Goal: Information Seeking & Learning: Find specific fact

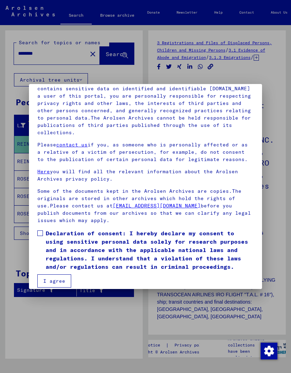
scroll to position [75, 0]
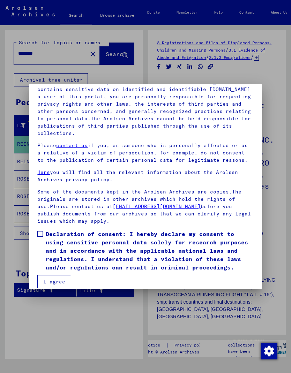
click at [38, 231] on span at bounding box center [40, 234] width 6 height 6
click at [62, 275] on button "I agree" at bounding box center [54, 281] width 34 height 13
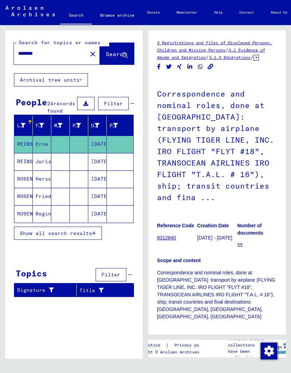
click at [55, 54] on input "********" at bounding box center [50, 53] width 65 height 7
click at [56, 54] on input "********" at bounding box center [50, 53] width 65 height 7
click at [59, 55] on input "********" at bounding box center [50, 53] width 65 height 7
type input "**********"
click at [116, 51] on span "Search" at bounding box center [116, 54] width 21 height 7
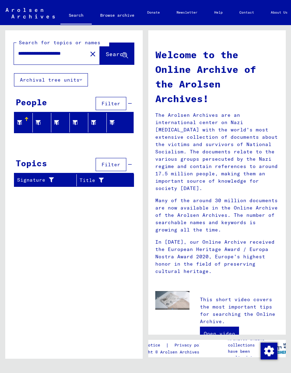
click at [51, 54] on input "**********" at bounding box center [48, 53] width 61 height 7
click at [86, 55] on button "close" at bounding box center [93, 54] width 14 height 14
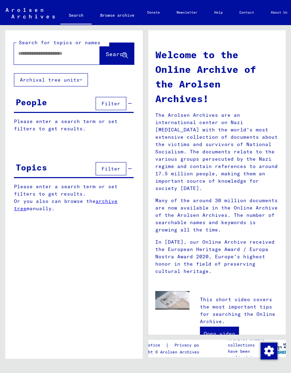
click at [67, 56] on input "text" at bounding box center [48, 53] width 61 height 7
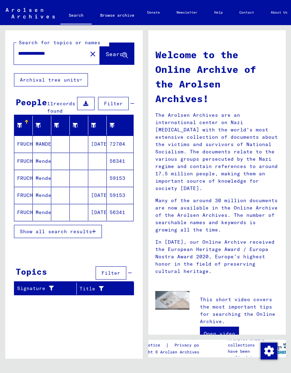
click at [39, 221] on mat-cell "Mendel" at bounding box center [42, 212] width 18 height 17
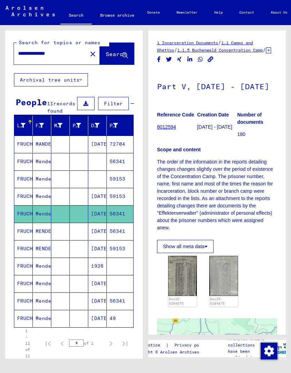
click at [39, 326] on mat-cell "Mendel" at bounding box center [42, 318] width 18 height 17
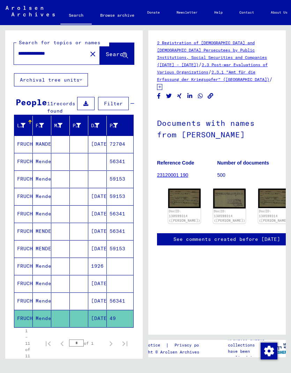
scroll to position [9, 0]
click at [32, 302] on mat-cell "FRUCHTER" at bounding box center [23, 301] width 18 height 17
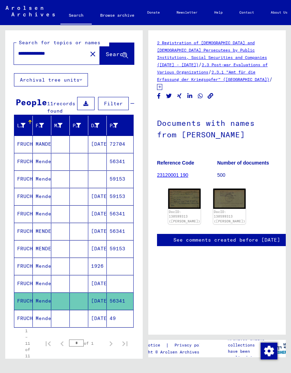
click at [33, 292] on mat-cell "Mendel" at bounding box center [42, 283] width 18 height 17
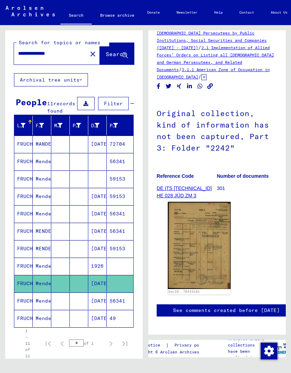
scroll to position [18, 0]
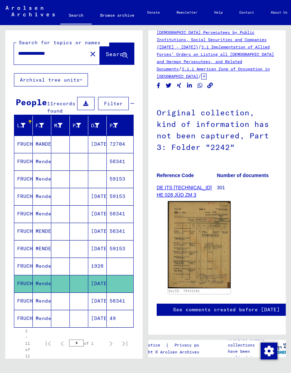
click at [227, 230] on img at bounding box center [199, 244] width 63 height 87
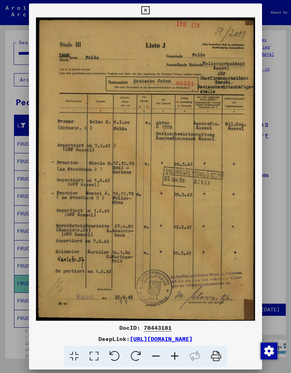
click at [15, 276] on div at bounding box center [145, 186] width 291 height 373
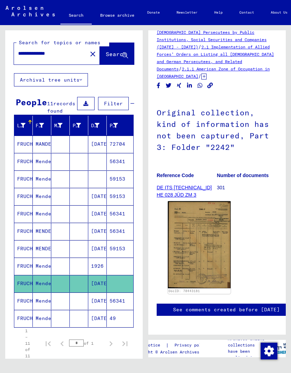
click at [22, 275] on mat-cell "FRUCHTER" at bounding box center [23, 266] width 18 height 17
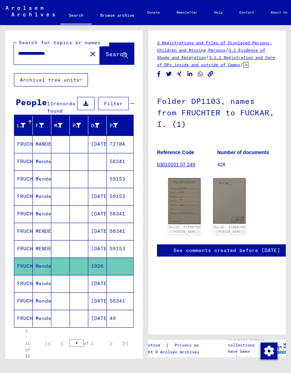
click at [184, 220] on img at bounding box center [184, 201] width 32 height 46
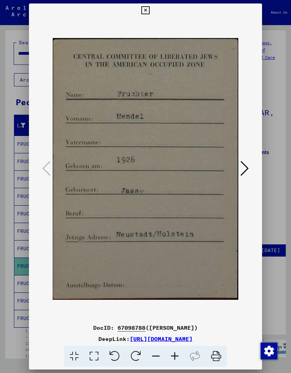
click at [249, 163] on button at bounding box center [244, 169] width 13 height 20
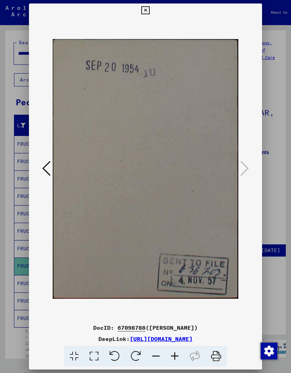
click at [15, 278] on div at bounding box center [145, 186] width 291 height 373
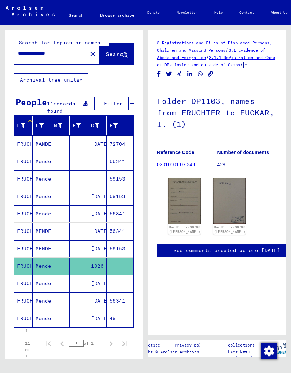
click at [20, 257] on mat-cell "FRUCHTER" at bounding box center [23, 248] width 18 height 17
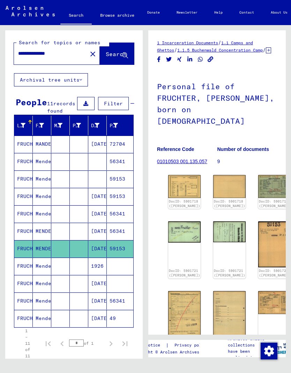
click at [181, 176] on img at bounding box center [184, 186] width 32 height 23
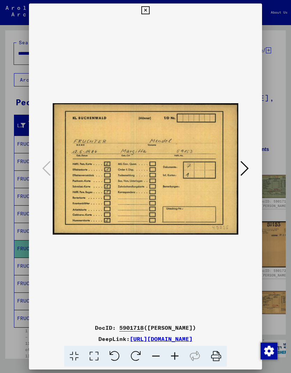
click at [247, 167] on icon at bounding box center [244, 168] width 8 height 17
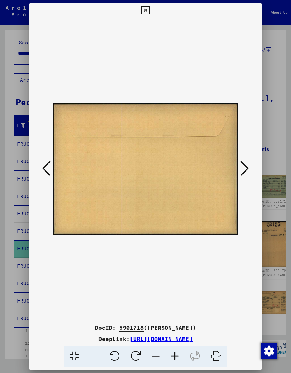
click at [247, 166] on icon at bounding box center [244, 168] width 8 height 17
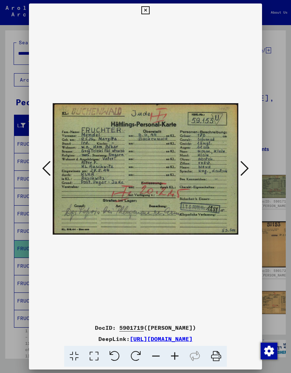
click at [246, 172] on icon at bounding box center [244, 168] width 8 height 17
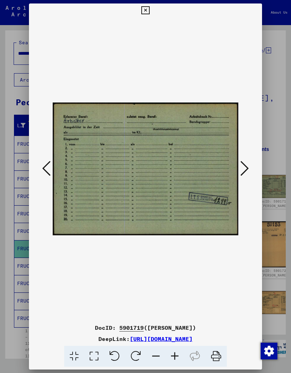
click at [244, 171] on icon at bounding box center [244, 168] width 8 height 17
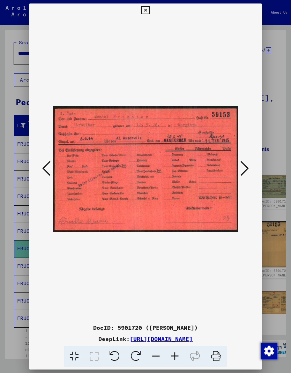
click at [244, 172] on icon at bounding box center [244, 168] width 8 height 17
click at [243, 175] on button at bounding box center [244, 169] width 13 height 20
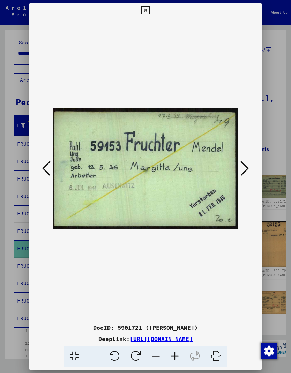
click at [240, 176] on button at bounding box center [244, 169] width 13 height 20
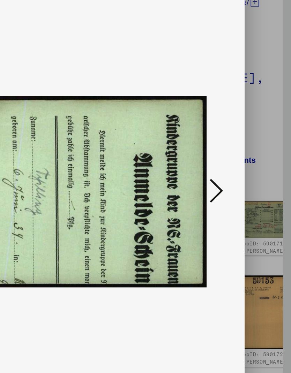
click at [238, 159] on button at bounding box center [244, 169] width 13 height 20
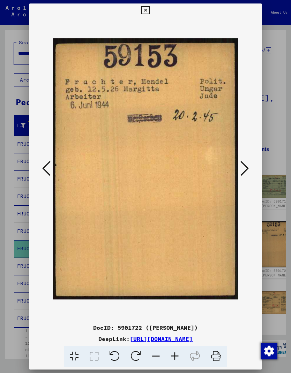
click at [15, 257] on div at bounding box center [145, 186] width 291 height 373
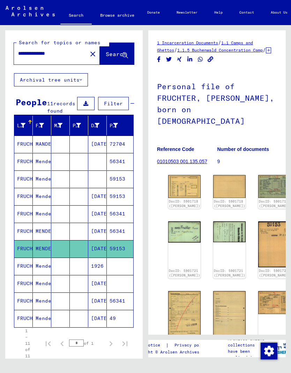
click at [23, 240] on mat-cell "FRUCHTER" at bounding box center [23, 231] width 18 height 17
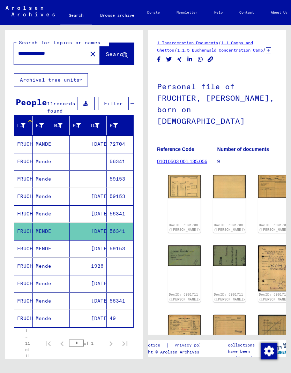
click at [25, 257] on mat-cell "FRUCHTER" at bounding box center [23, 248] width 18 height 17
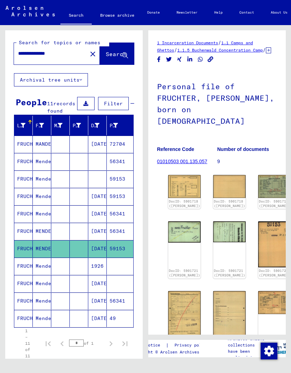
click at [25, 240] on mat-cell "FRUCHTER" at bounding box center [23, 231] width 18 height 17
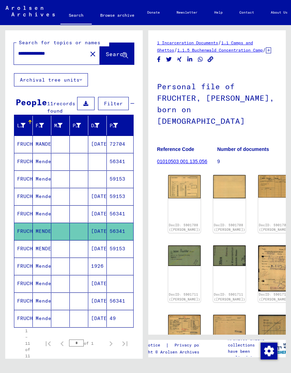
click at [185, 194] on div "DocID: 5901708 ([PERSON_NAME])" at bounding box center [184, 204] width 32 height 58
click at [179, 197] on div "DocID: 5901708 ([PERSON_NAME])" at bounding box center [184, 204] width 32 height 58
click at [178, 190] on div "DocID: 5901708 ([PERSON_NAME])" at bounding box center [184, 204] width 32 height 58
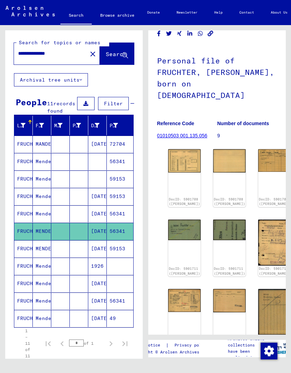
scroll to position [27, 0]
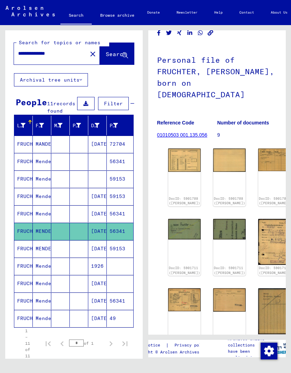
click at [180, 197] on link "DocID: 5901708 ([PERSON_NAME])" at bounding box center [184, 201] width 31 height 9
click at [181, 149] on img at bounding box center [184, 160] width 32 height 23
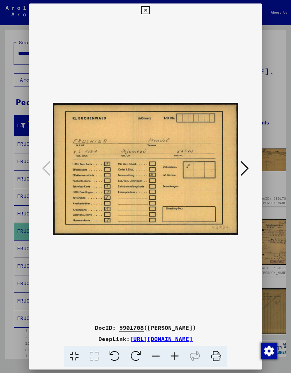
click at [149, 9] on icon at bounding box center [145, 10] width 8 height 8
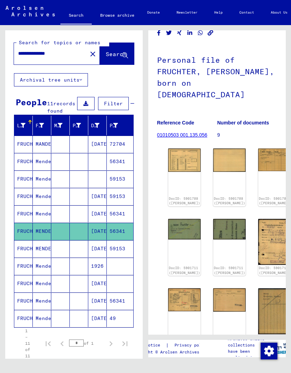
click at [23, 223] on mat-cell "FRUCHTER" at bounding box center [23, 214] width 18 height 17
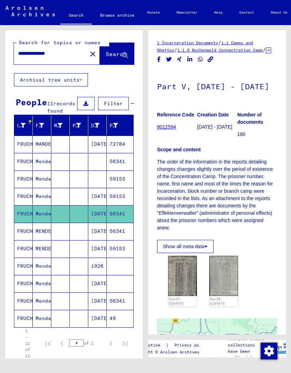
click at [23, 205] on mat-cell "FRUCHTER" at bounding box center [23, 196] width 18 height 17
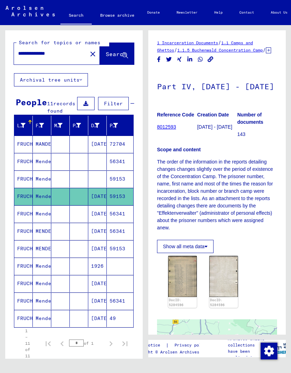
click at [21, 188] on mat-cell "FRUCHTER" at bounding box center [23, 179] width 18 height 17
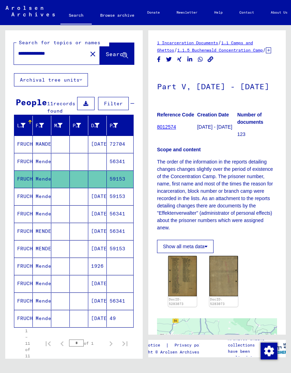
click at [20, 170] on mat-cell "FRUCHTER" at bounding box center [23, 161] width 18 height 17
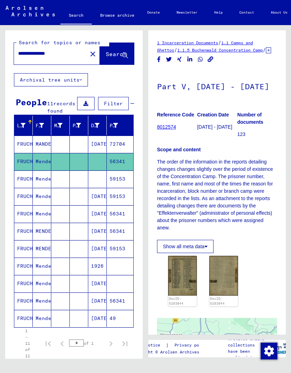
click at [17, 153] on mat-cell "FRUCHTER" at bounding box center [23, 144] width 18 height 17
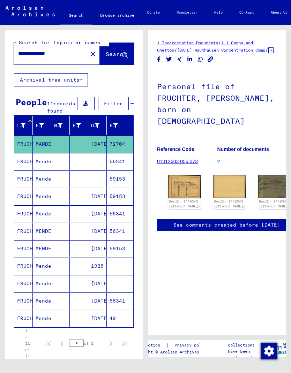
click at [125, 368] on div "Show less" at bounding box center [74, 370] width 120 height 20
click at [72, 57] on input "**********" at bounding box center [50, 53] width 65 height 7
type input "**********"
click at [104, 103] on span "Filter" at bounding box center [113, 104] width 19 height 6
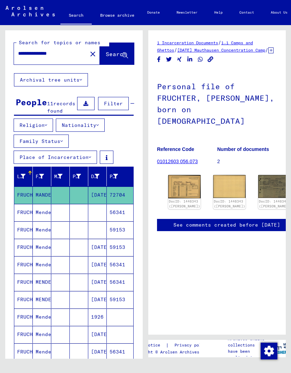
click at [96, 130] on button "Nationality" at bounding box center [80, 125] width 49 height 13
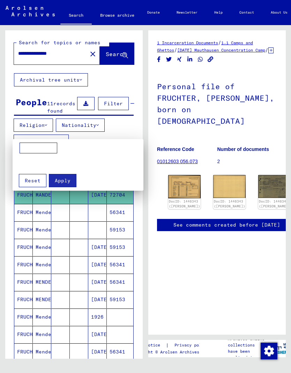
click at [50, 148] on input at bounding box center [39, 148] width 38 height 11
type input "*"
